Goal: Transaction & Acquisition: Book appointment/travel/reservation

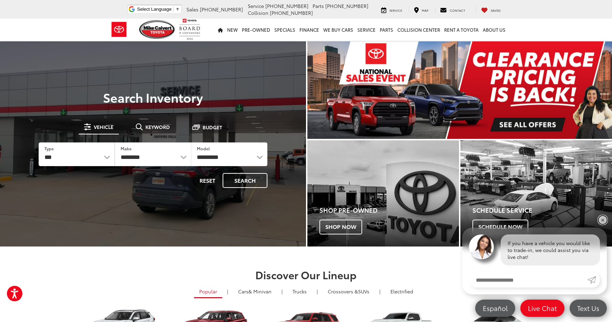
click at [605, 219] on link "✕" at bounding box center [603, 220] width 8 height 8
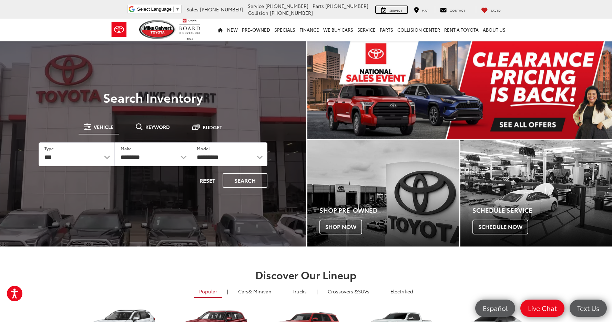
click at [396, 11] on span "Service" at bounding box center [395, 10] width 13 height 4
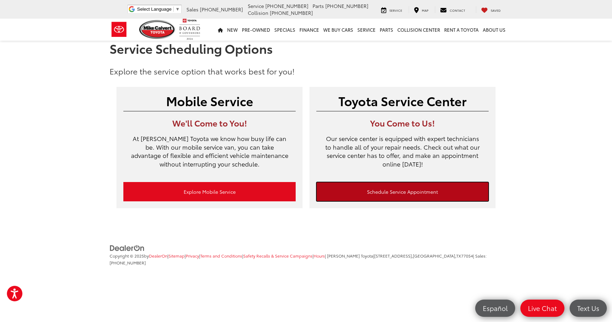
click at [348, 193] on link "Schedule Service Appointment" at bounding box center [402, 191] width 172 height 19
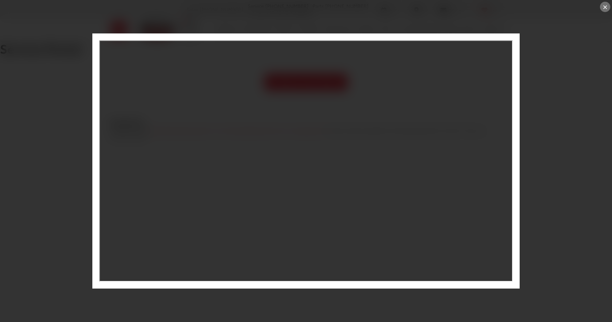
click at [605, 9] on div "×" at bounding box center [605, 7] width 10 height 10
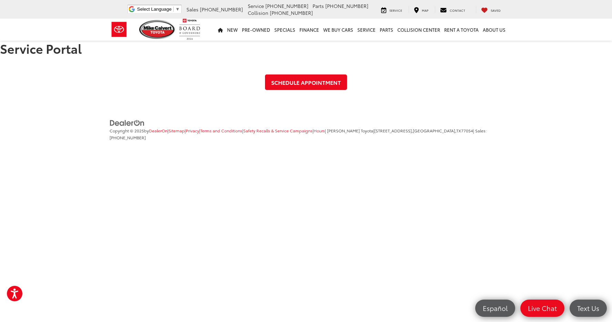
click at [411, 137] on li "Copyright © 2025 by DealerOn | Sitemap | Privacy | Terms and Conditions | Safet…" at bounding box center [305, 134] width 395 height 14
click at [331, 80] on link "Schedule Appointment" at bounding box center [306, 82] width 82 height 16
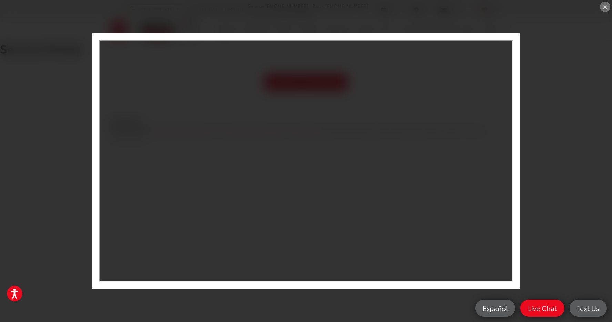
click at [446, 39] on div "×" at bounding box center [306, 161] width 612 height 322
click at [439, 34] on div "×" at bounding box center [306, 161] width 612 height 322
click at [567, 202] on div "×" at bounding box center [306, 161] width 612 height 322
click at [601, 9] on div "×" at bounding box center [605, 7] width 10 height 10
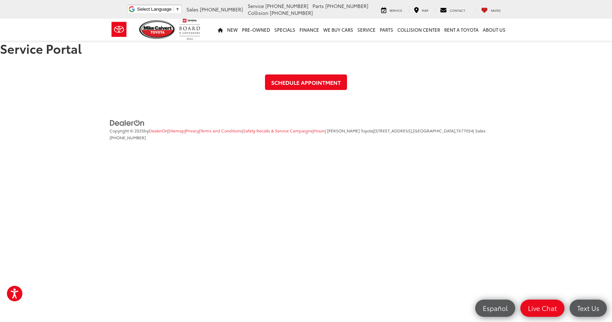
click at [436, 112] on footer "Copyright © 2025 by DealerOn | Sitemap | Privacy | Terms and Conditions | Safet…" at bounding box center [306, 135] width 612 height 52
